Goal: Information Seeking & Learning: Learn about a topic

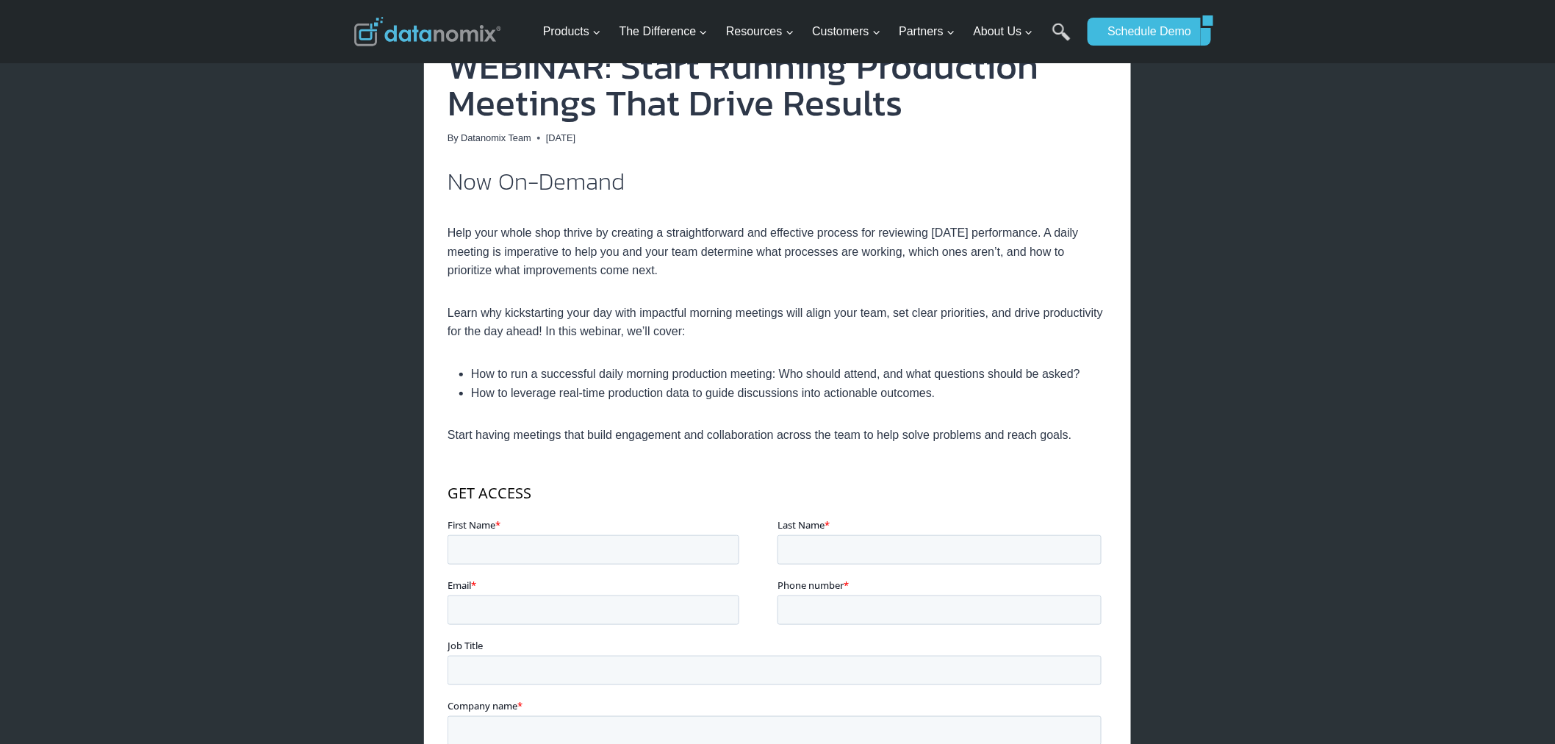
scroll to position [272, 0]
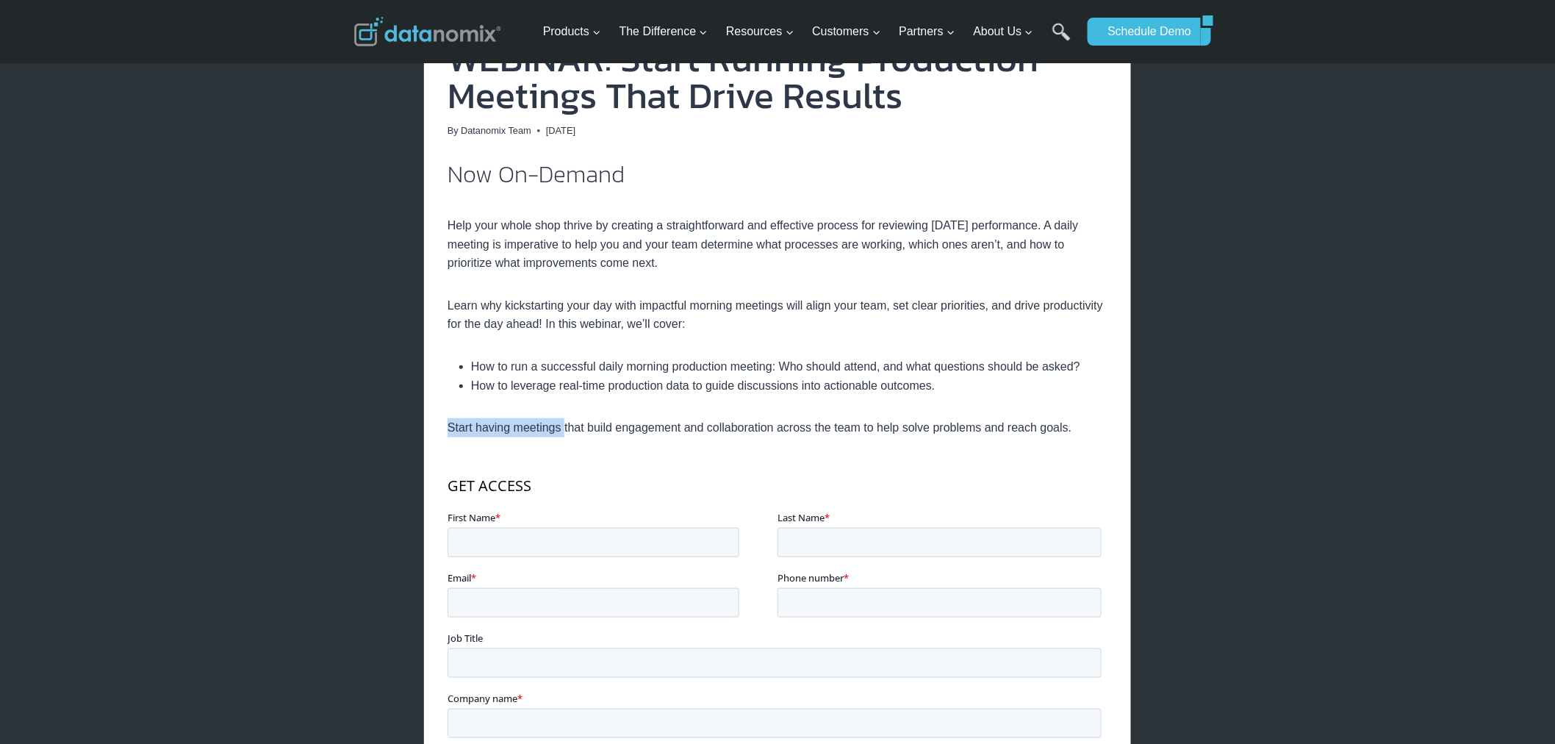
drag, startPoint x: 449, startPoint y: 428, endPoint x: 563, endPoint y: 429, distance: 113.9
click at [563, 429] on p "Start having meetings that build engagement and collaboration across the team t…" at bounding box center [777, 427] width 660 height 19
click at [655, 458] on div "Now On-Demand Help your whole shop thrive by creating a straightforward and eff…" at bounding box center [777, 529] width 660 height 735
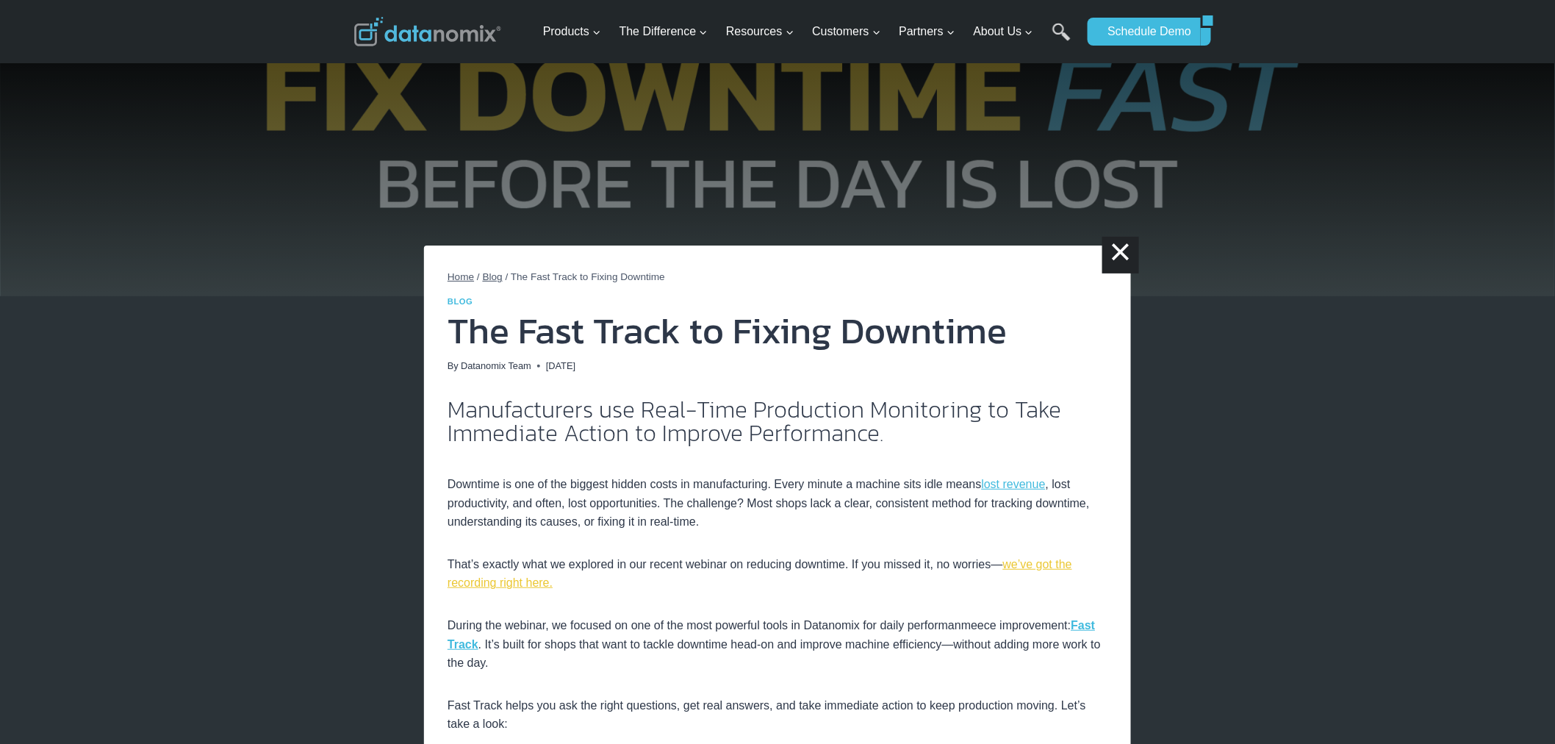
click at [1040, 566] on link "we’ve got the recording right here." at bounding box center [759, 574] width 625 height 32
